Goal: Task Accomplishment & Management: Manage account settings

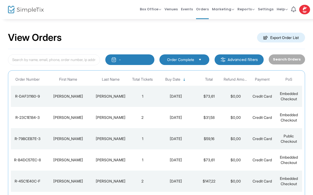
click at [64, 119] on div "[PERSON_NAME]" at bounding box center [67, 117] width 45 height 5
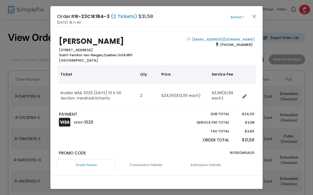
click at [250, 14] on button "Action" at bounding box center [237, 17] width 32 height 6
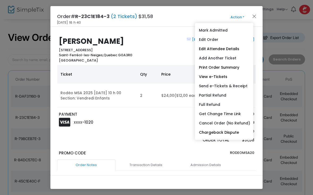
click at [257, 16] on button "Close" at bounding box center [254, 16] width 7 height 7
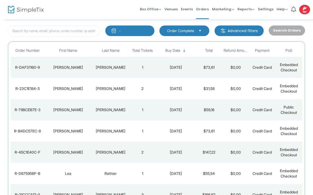
scroll to position [34, 0]
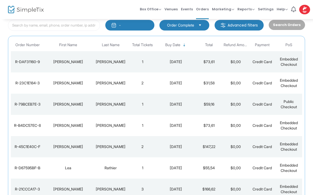
click at [14, 11] on img at bounding box center [26, 10] width 36 height 8
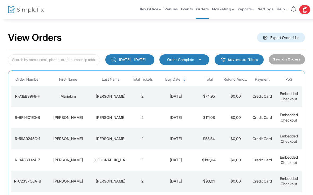
click at [66, 96] on div "Mariekim" at bounding box center [67, 95] width 45 height 5
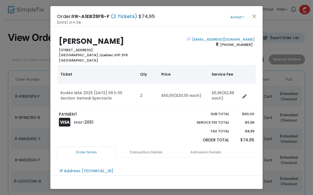
click at [254, 16] on button "Close" at bounding box center [254, 16] width 7 height 7
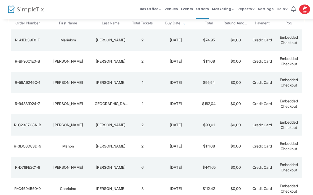
scroll to position [60, 0]
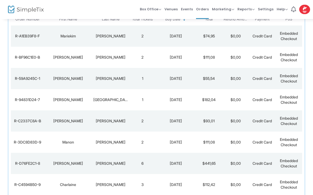
click at [66, 63] on td "[PERSON_NAME]" at bounding box center [68, 57] width 48 height 21
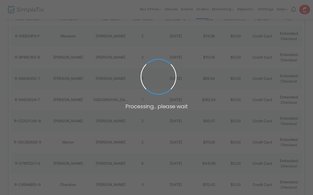
scroll to position [0, 0]
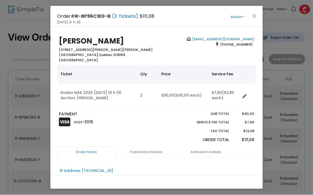
click at [251, 17] on button "Close" at bounding box center [254, 16] width 7 height 7
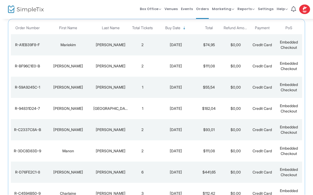
scroll to position [60, 0]
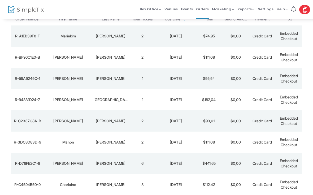
click at [66, 83] on td "Sophie" at bounding box center [68, 78] width 48 height 21
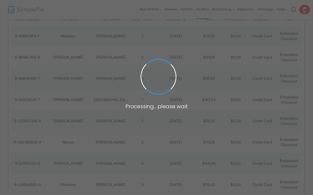
scroll to position [0, 0]
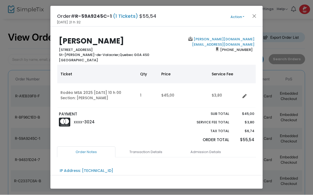
click at [253, 15] on button "Close" at bounding box center [254, 16] width 7 height 7
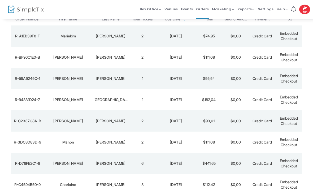
click at [67, 101] on div "Leanne" at bounding box center [67, 99] width 45 height 5
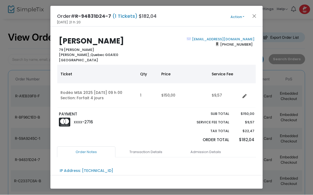
click at [256, 13] on button "Close" at bounding box center [254, 16] width 7 height 7
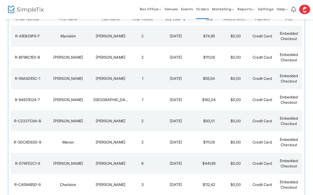
click at [65, 104] on td "Leanne" at bounding box center [68, 99] width 48 height 21
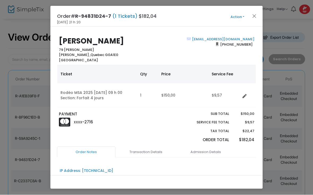
click at [251, 16] on button "Close" at bounding box center [254, 16] width 7 height 7
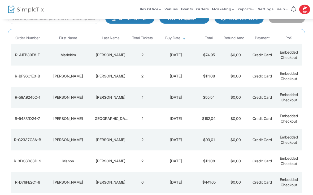
scroll to position [60, 0]
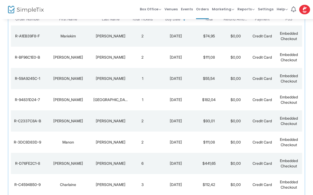
click at [65, 122] on div "[PERSON_NAME]" at bounding box center [67, 120] width 45 height 5
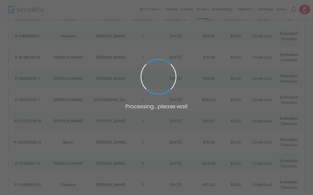
scroll to position [0, 0]
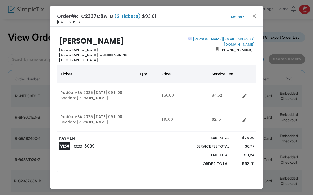
click at [252, 18] on button "Close" at bounding box center [254, 16] width 7 height 7
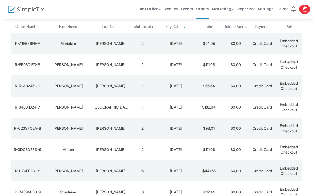
scroll to position [60, 0]
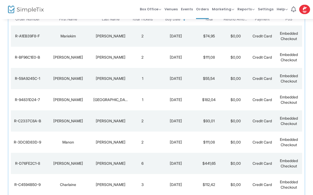
click at [70, 164] on div "[PERSON_NAME]" at bounding box center [67, 163] width 45 height 5
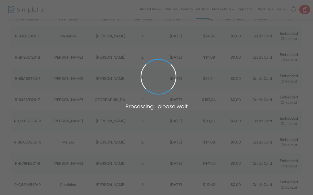
scroll to position [0, 0]
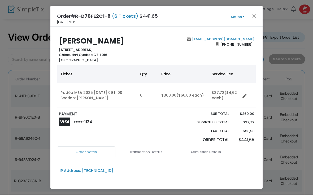
click at [253, 17] on button "Close" at bounding box center [254, 16] width 7 height 7
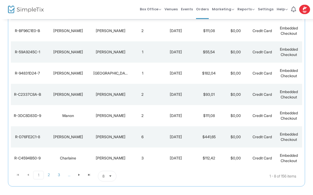
scroll to position [88, 0]
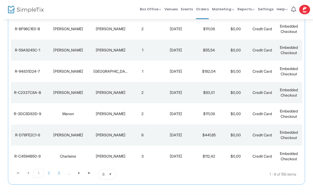
click at [67, 157] on div "Charlaine" at bounding box center [67, 155] width 45 height 5
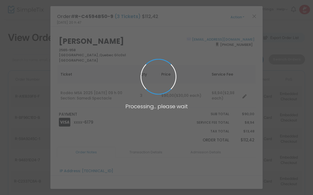
scroll to position [0, 0]
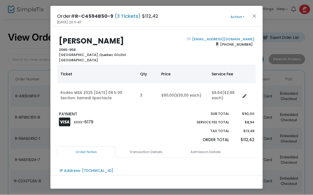
click at [252, 13] on button "Close" at bounding box center [254, 16] width 7 height 7
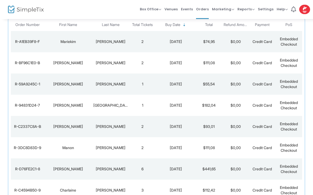
scroll to position [60, 0]
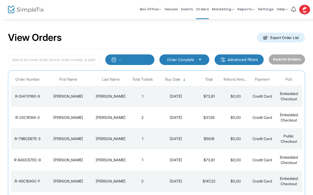
click at [25, 13] on img at bounding box center [26, 10] width 36 height 8
click at [25, 61] on input at bounding box center [54, 59] width 92 height 11
click at [161, 14] on span "Box Office Sell Tickets Bookings Sell Season Pass" at bounding box center [150, 9] width 21 height 14
click at [16, 7] on img at bounding box center [26, 10] width 36 height 8
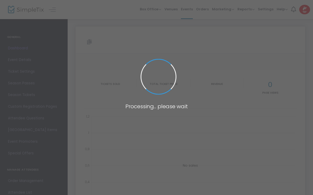
type input "[URL][DOMAIN_NAME]"
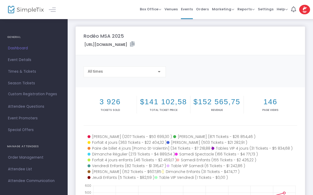
click at [203, 15] on span "Orders" at bounding box center [202, 9] width 13 height 14
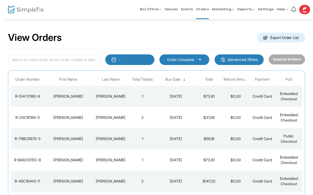
click at [116, 59] on img "button" at bounding box center [113, 59] width 5 height 5
click at [44, 71] on kendo-grid "Order Number First Name Last Name Total Tickets Buy Date Total Refund Amount Pa…" at bounding box center [156, 171] width 297 height 203
click at [53, 118] on div "[PERSON_NAME]" at bounding box center [67, 117] width 45 height 5
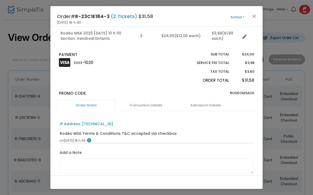
scroll to position [59, 0]
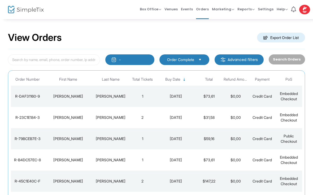
click at [308, 12] on img at bounding box center [304, 10] width 11 height 10
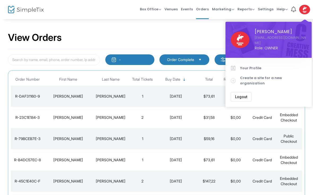
click at [238, 95] on span "Logout" at bounding box center [241, 97] width 12 height 4
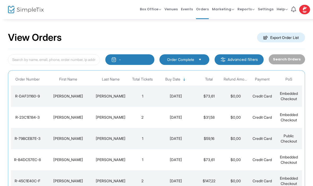
click at [161, 0] on link "Box Office Sell Tickets Bookings Sell Season Pass" at bounding box center [150, 9] width 21 height 19
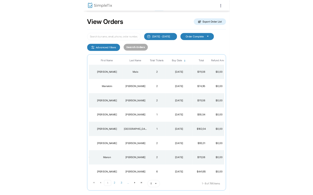
scroll to position [0, 29]
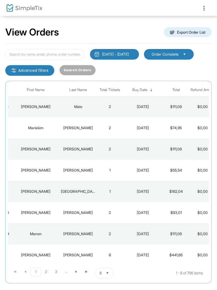
click at [175, 108] on td "$111,08" at bounding box center [176, 106] width 26 height 21
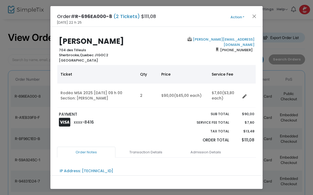
scroll to position [0, 0]
click at [217, 20] on button "Close" at bounding box center [254, 16] width 7 height 7
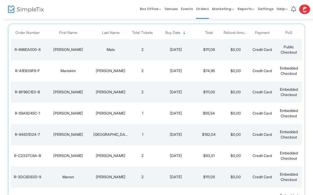
scroll to position [60, 0]
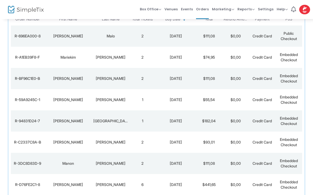
click at [19, 10] on img at bounding box center [26, 10] width 36 height 8
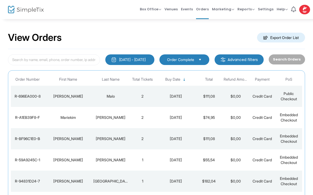
click at [303, 10] on img at bounding box center [304, 10] width 11 height 10
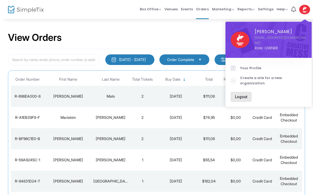
click at [242, 92] on button "Logout" at bounding box center [240, 97] width 21 height 10
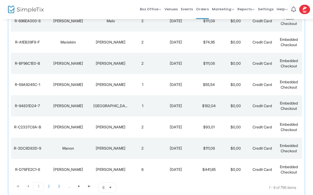
scroll to position [103, 0]
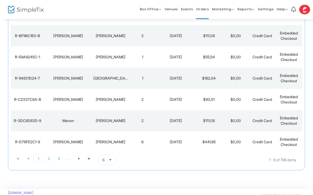
click at [112, 158] on span "Select" at bounding box center [110, 159] width 9 height 9
click at [103, 148] on span "100" at bounding box center [105, 148] width 6 height 5
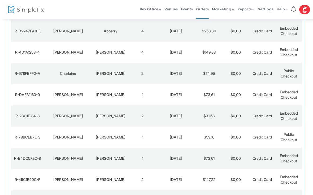
scroll to position [658, 0]
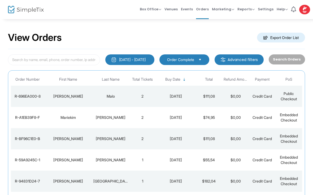
click at [303, 10] on img at bounding box center [304, 10] width 11 height 10
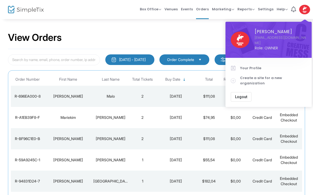
click at [240, 92] on button "Logout" at bounding box center [240, 97] width 21 height 10
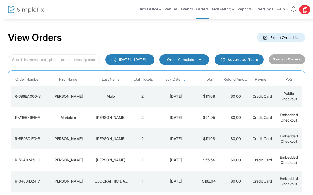
click at [303, 10] on img at bounding box center [304, 10] width 11 height 10
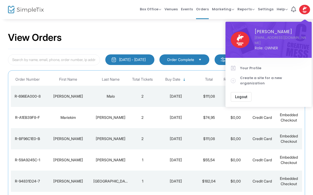
click at [242, 92] on button "Logout" at bounding box center [240, 97] width 21 height 10
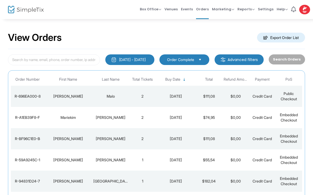
click at [70, 96] on div "[PERSON_NAME]" at bounding box center [67, 95] width 45 height 5
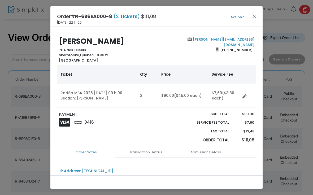
click at [217, 16] on button "Close" at bounding box center [254, 16] width 7 height 7
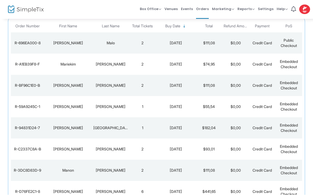
scroll to position [60, 0]
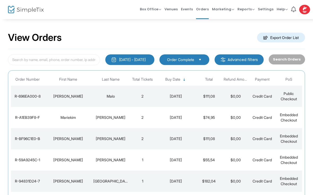
click at [307, 10] on img at bounding box center [304, 10] width 11 height 10
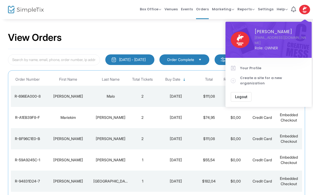
click at [242, 92] on button "Logout" at bounding box center [240, 97] width 21 height 10
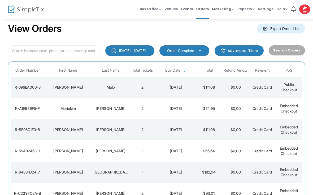
scroll to position [9, 0]
